Goal: Information Seeking & Learning: Learn about a topic

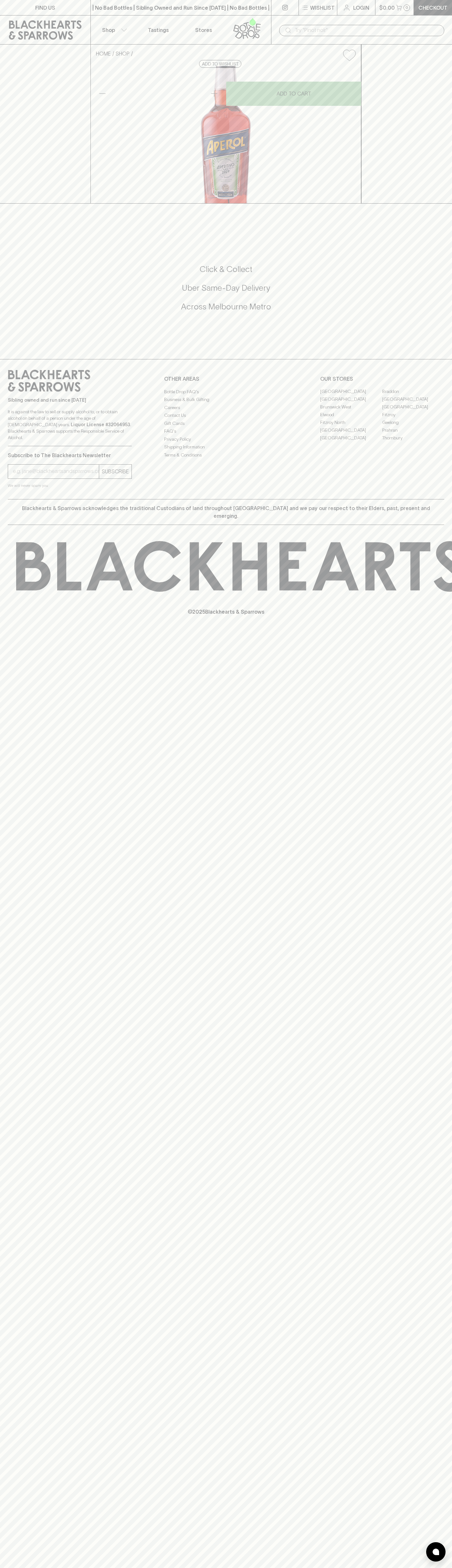
click at [136, 31] on link "Tastings" at bounding box center [158, 29] width 45 height 29
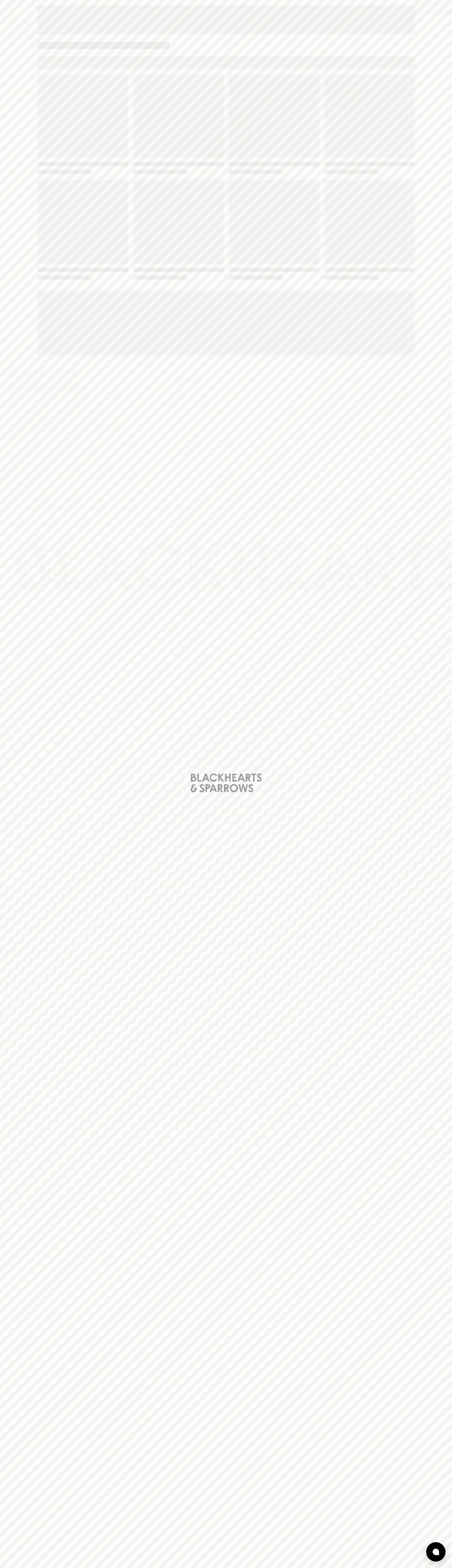
click at [434, 1214] on div "Loading" at bounding box center [226, 784] width 452 height 1568
click at [313, 1567] on html "FIND US | No Bad Bottles | Sibling Owned and Run Since [DATE] | No Bad Bottles …" at bounding box center [226, 784] width 452 height 1568
click at [1, 740] on div "Loading" at bounding box center [226, 784] width 452 height 1568
